Goal: Task Accomplishment & Management: Manage account settings

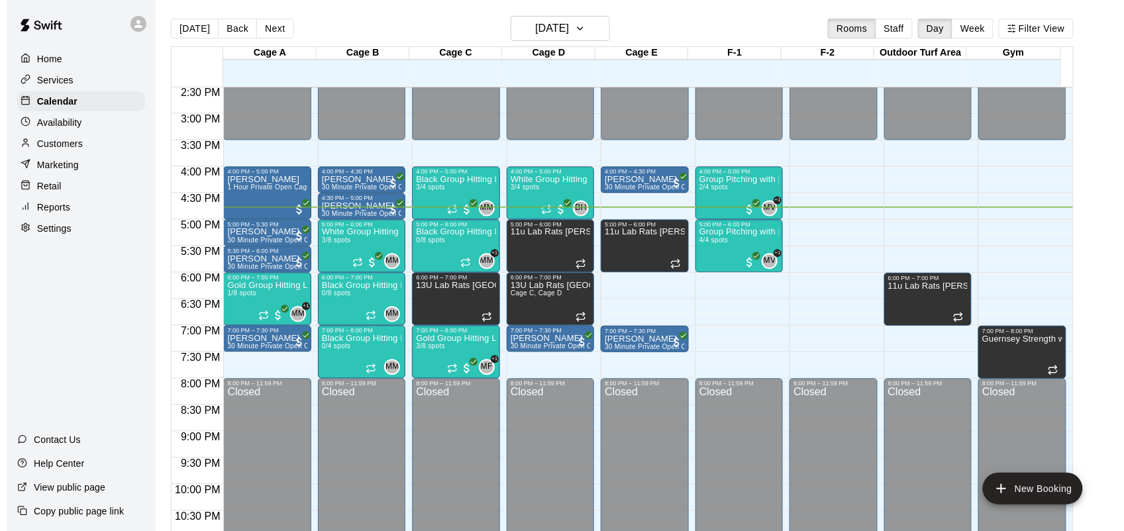
scroll to position [768, 0]
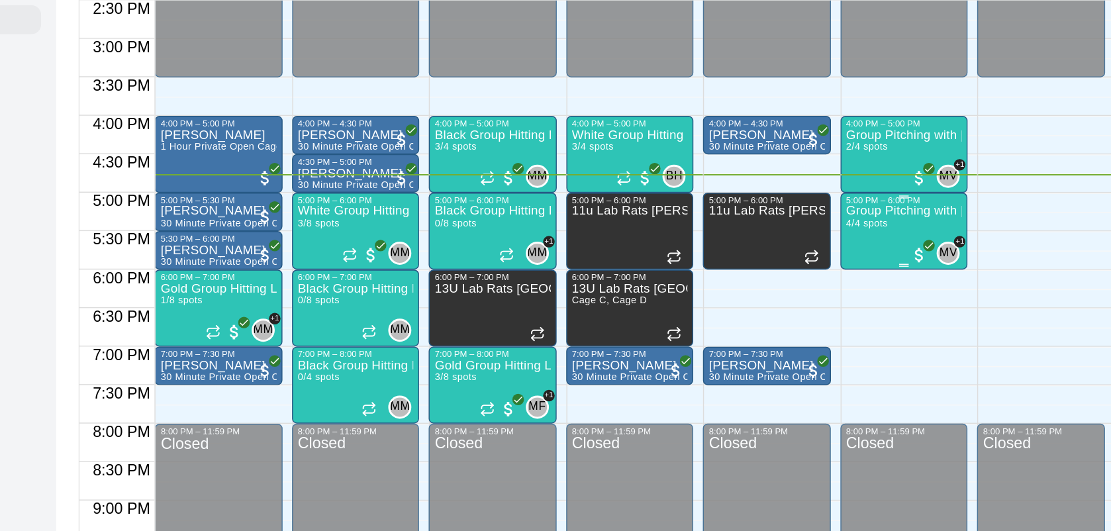
click at [726, 244] on div "Group Pitching with [PERSON_NAME] 4/4 spots" at bounding box center [732, 494] width 79 height 531
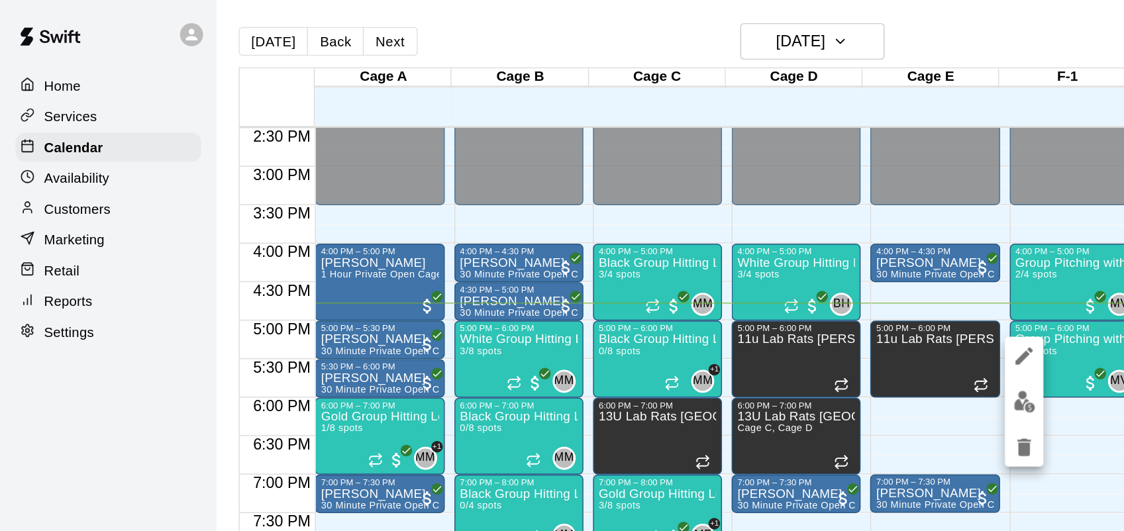
click at [702, 272] on img "edit" at bounding box center [704, 276] width 15 height 15
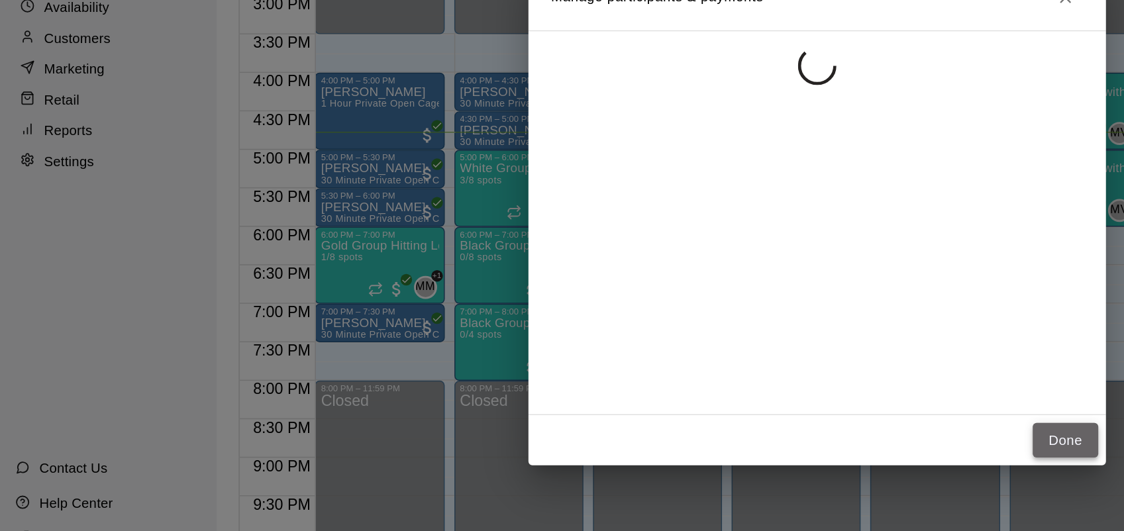
click at [752, 421] on button "Done" at bounding box center [733, 421] width 44 height 25
click at [730, 432] on button "Done" at bounding box center [733, 421] width 44 height 25
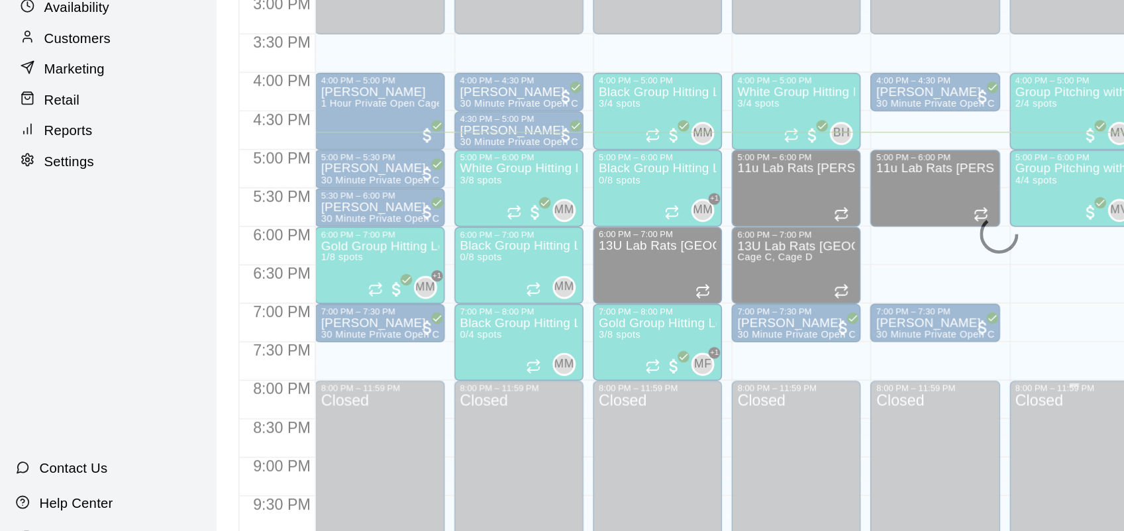
click at [730, 427] on div "Closed" at bounding box center [739, 491] width 81 height 207
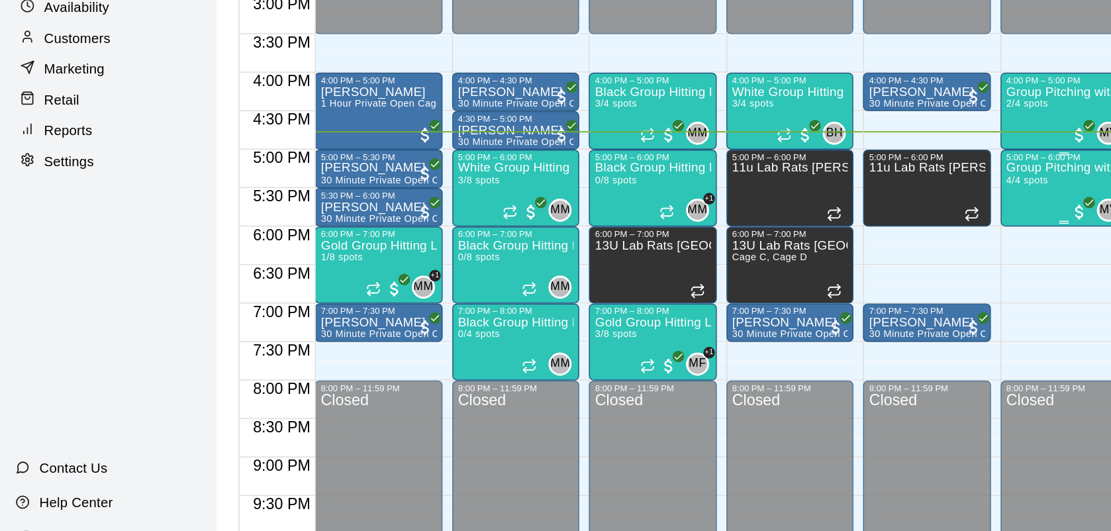
click at [726, 257] on div "Group Pitching with [PERSON_NAME] 4/4 spots" at bounding box center [732, 494] width 79 height 531
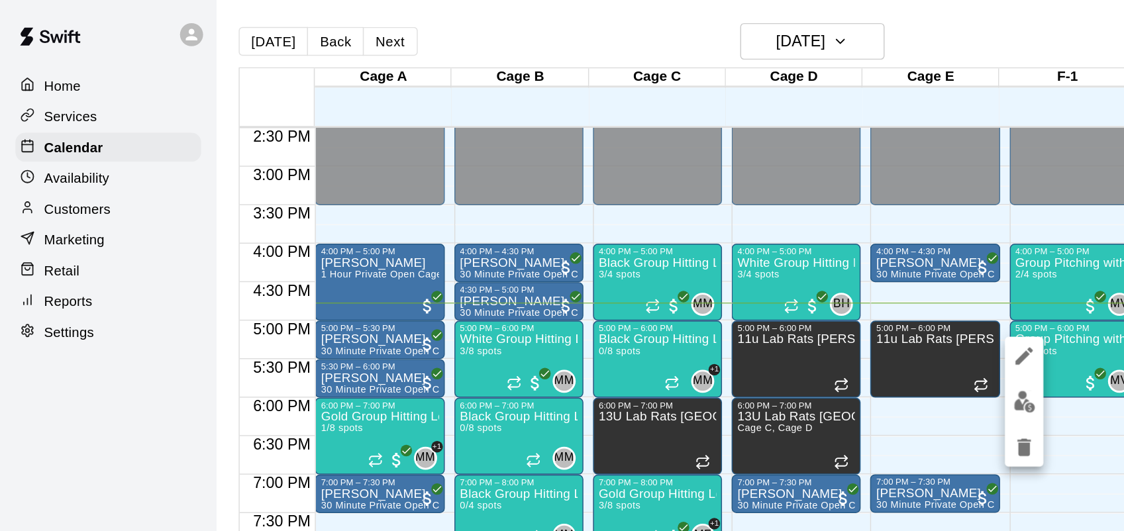
click at [707, 289] on button "edit" at bounding box center [704, 277] width 26 height 26
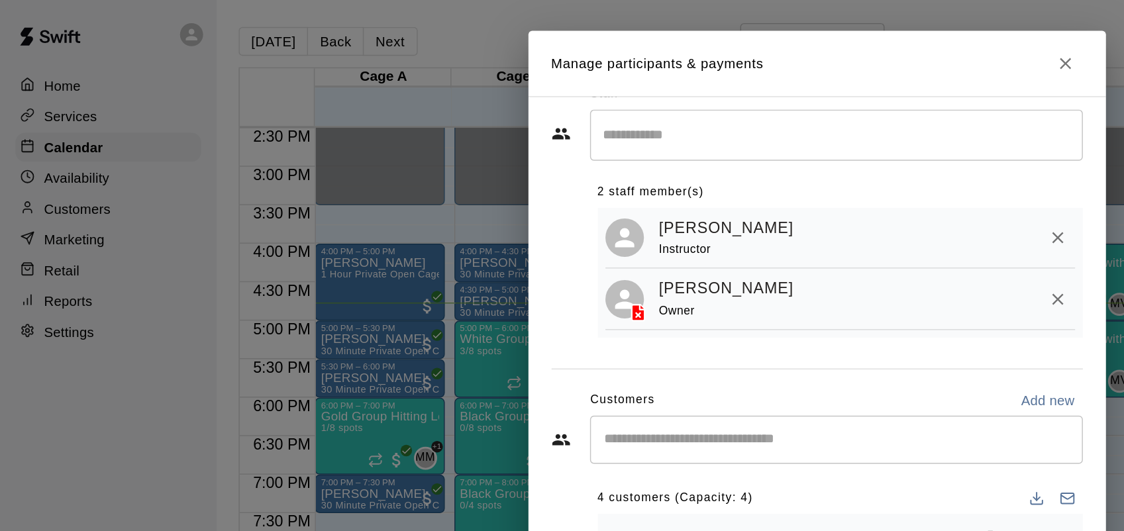
scroll to position [28, 0]
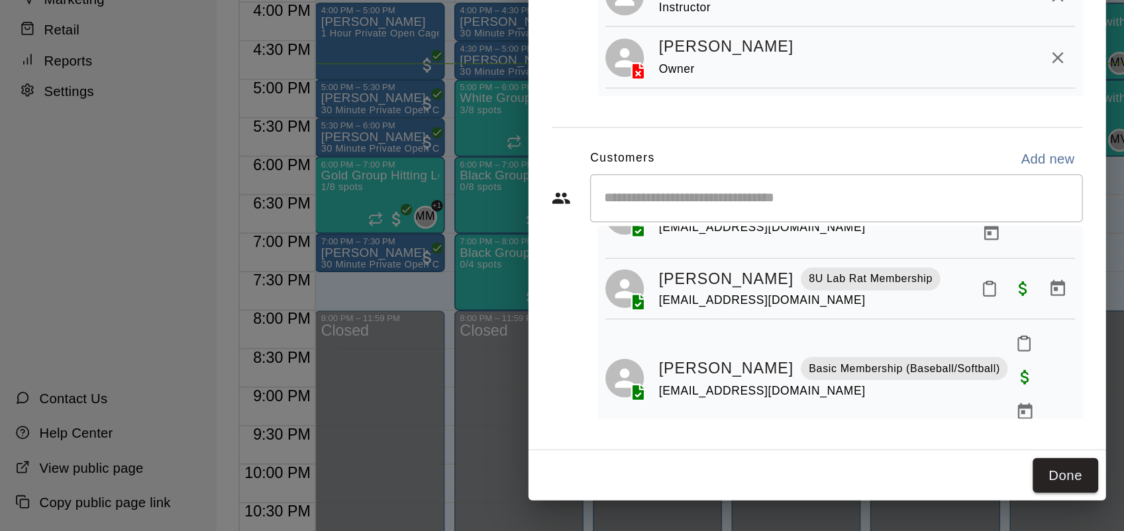
click at [732, 449] on div "Staff ​ 2 staff member(s) [PERSON_NAME] Instructor [PERSON_NAME] Owner Customer…" at bounding box center [562, 270] width 397 height 409
click at [734, 450] on div "Staff ​ 2 staff member(s) [PERSON_NAME] Instructor [PERSON_NAME] Owner Customer…" at bounding box center [562, 270] width 397 height 409
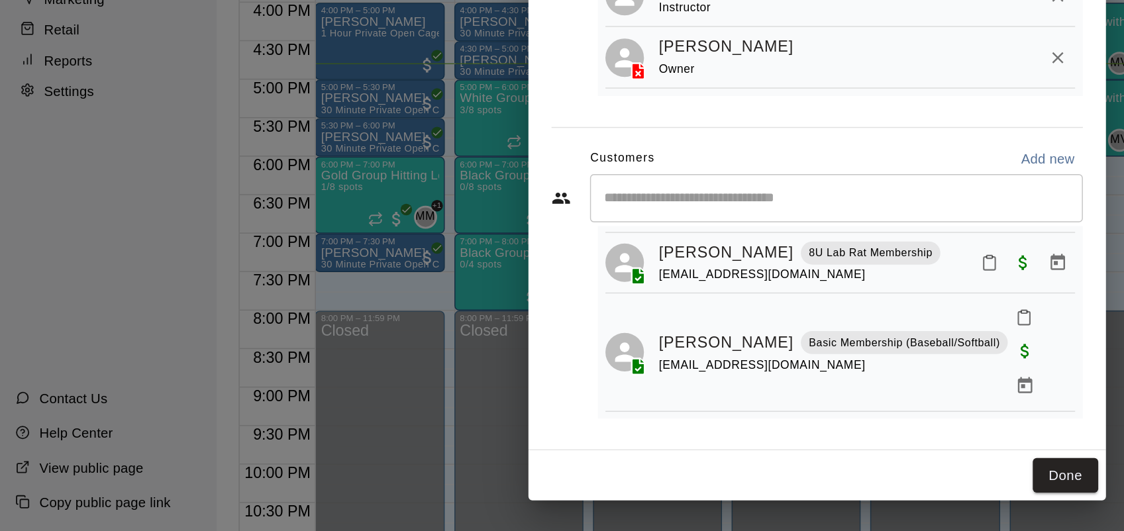
scroll to position [91, 0]
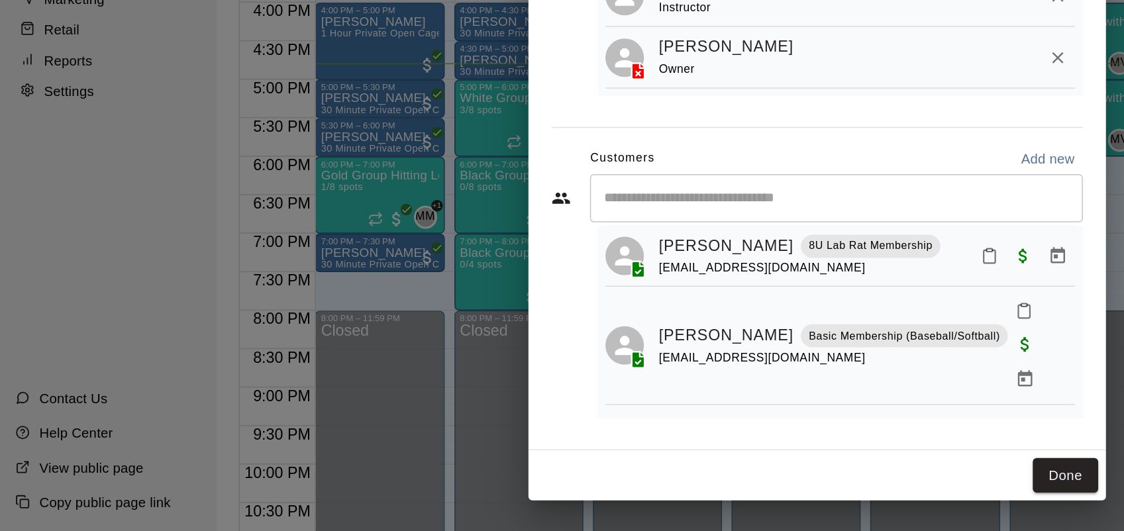
click at [734, 452] on div "Staff ​ 2 staff member(s) [PERSON_NAME] Instructor [PERSON_NAME] Owner Customer…" at bounding box center [562, 270] width 397 height 409
click at [736, 450] on div "Staff ​ 2 staff member(s) [PERSON_NAME] Instructor [PERSON_NAME] Owner Customer…" at bounding box center [562, 270] width 397 height 409
click at [734, 449] on div "Staff ​ 2 staff member(s) [PERSON_NAME] Instructor [PERSON_NAME] Owner Customer…" at bounding box center [562, 270] width 397 height 409
click at [732, 454] on div "Staff ​ 2 staff member(s) [PERSON_NAME] Instructor [PERSON_NAME] Owner Customer…" at bounding box center [562, 259] width 366 height 411
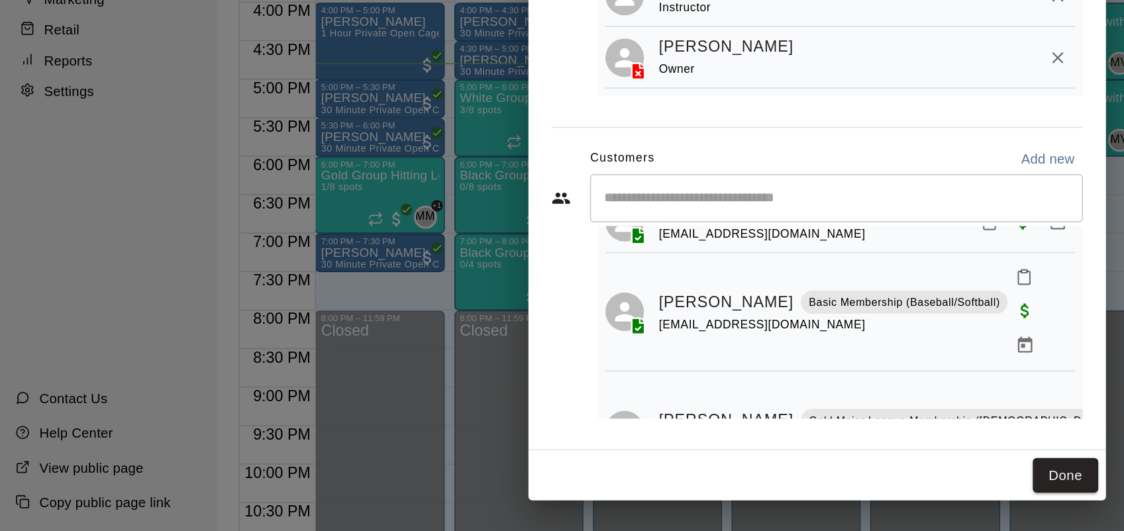
scroll to position [136, 0]
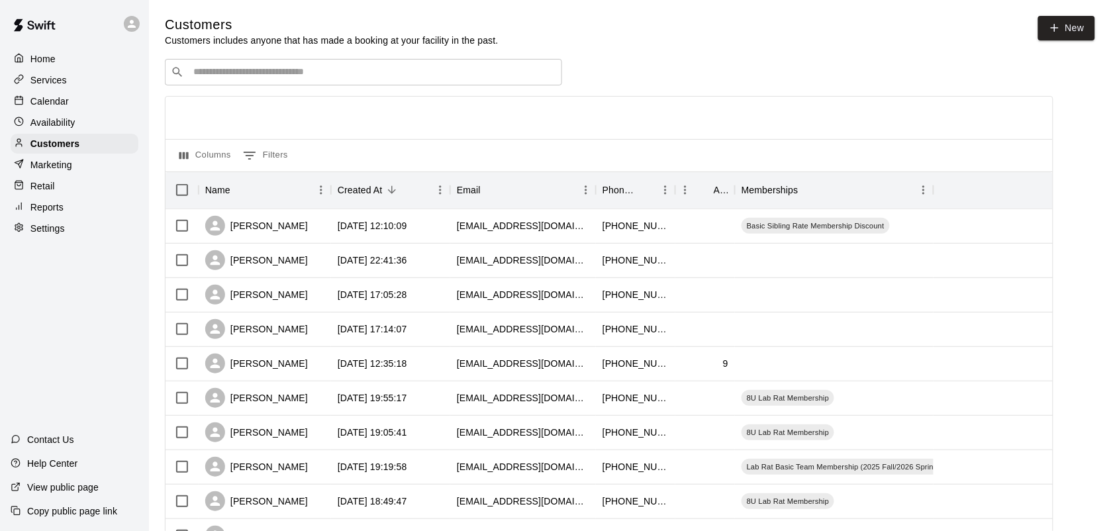
click at [44, 107] on p "Calendar" at bounding box center [49, 101] width 38 height 13
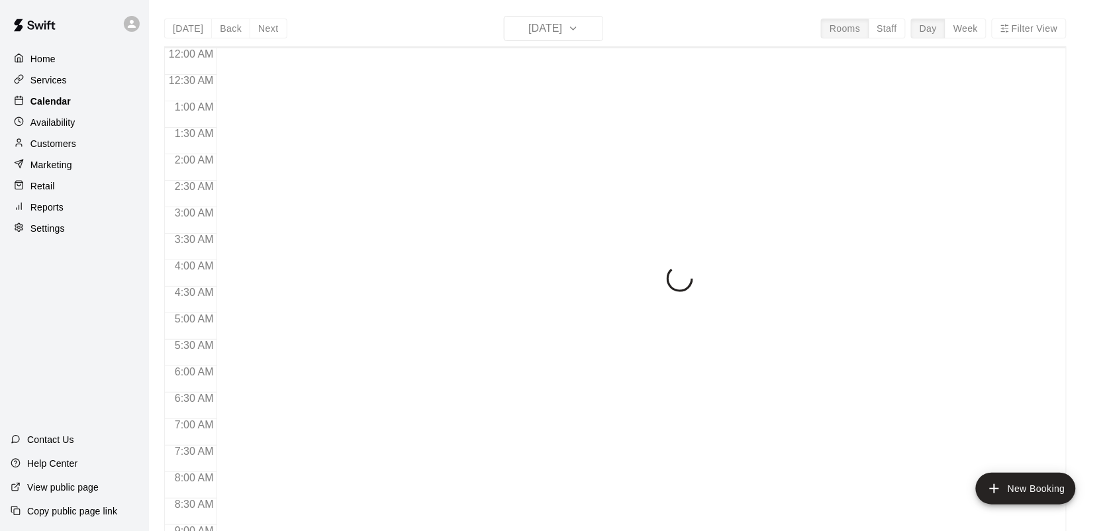
scroll to position [773, 0]
